Goal: Information Seeking & Learning: Understand process/instructions

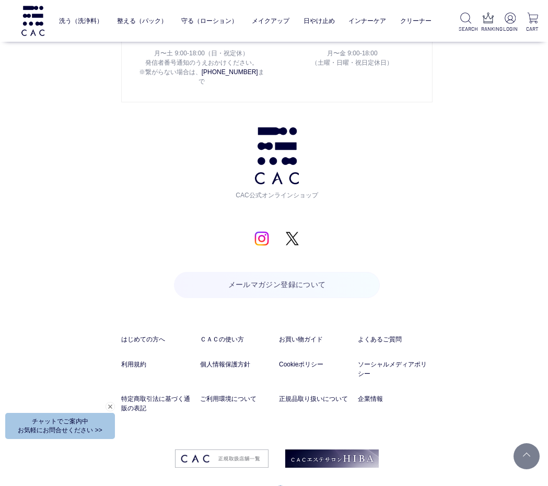
scroll to position [4893, 0]
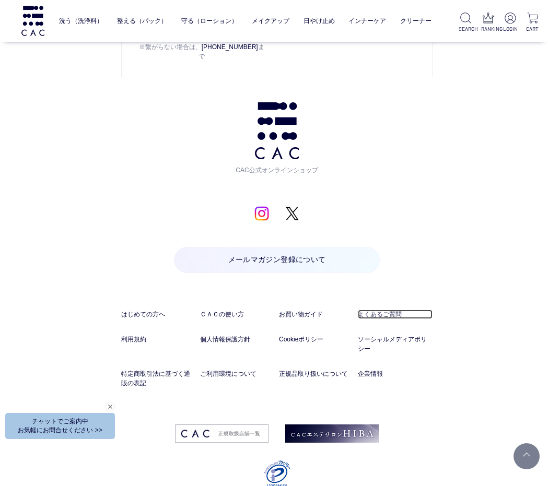
click at [386, 310] on link "よくあるご質問" at bounding box center [395, 314] width 75 height 9
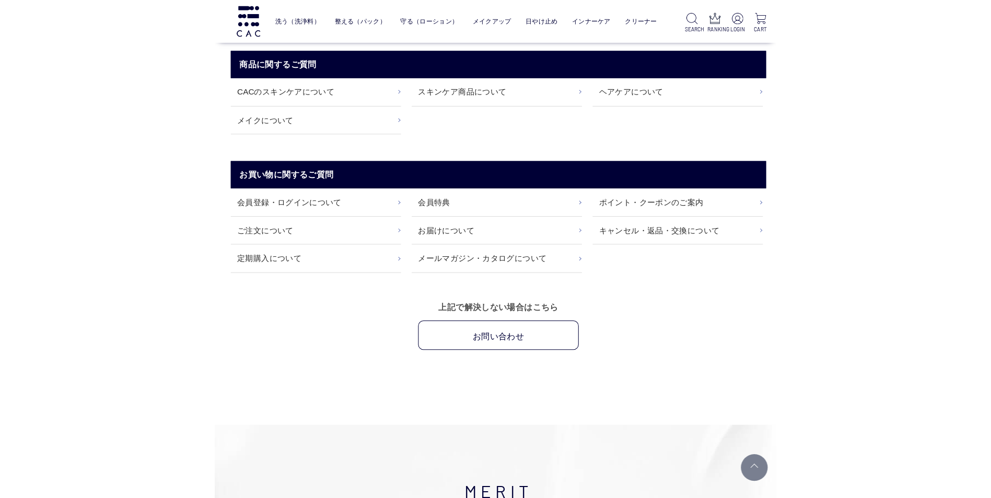
scroll to position [104, 0]
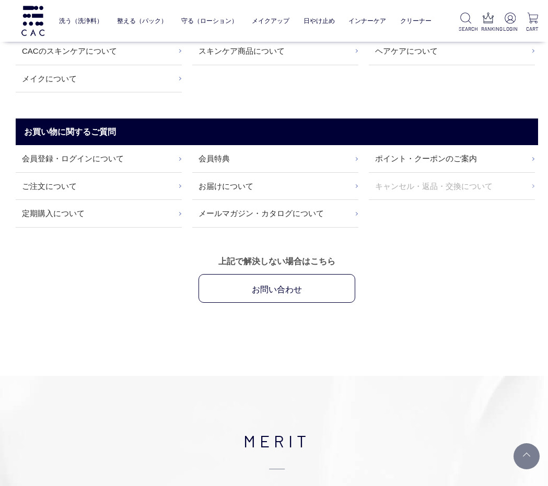
click at [455, 184] on link "キャンセル・返品・交換について" at bounding box center [452, 186] width 166 height 27
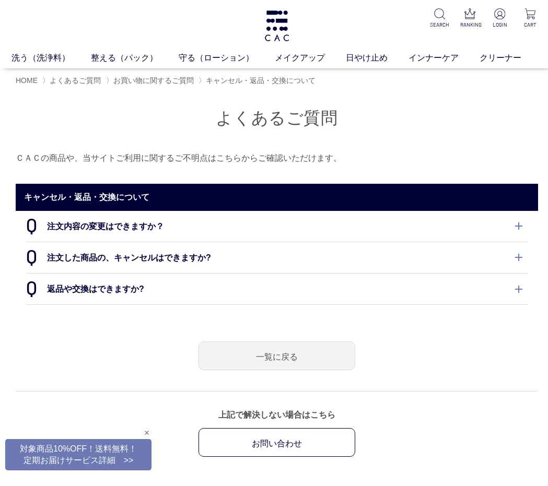
click at [123, 286] on dt "返品や交換はできますか?" at bounding box center [276, 289] width 501 height 31
